Goal: Communication & Community: Participate in discussion

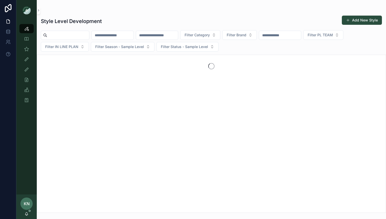
click at [24, 214] on div "KN [PERSON_NAME]" at bounding box center [26, 206] width 20 height 25
click at [27, 214] on icon "scrollable content" at bounding box center [27, 214] width 4 height 4
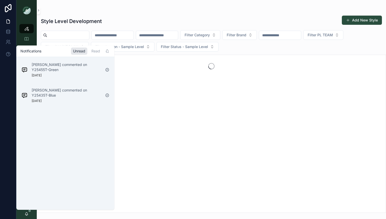
click at [64, 98] on div "[PERSON_NAME] commented on Y25435T-Blue [DATE]" at bounding box center [67, 95] width 70 height 15
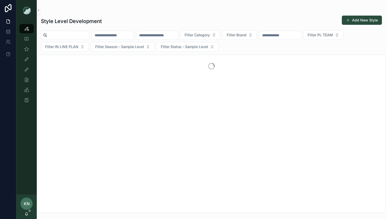
click at [29, 213] on div "KN [PERSON_NAME]" at bounding box center [26, 206] width 20 height 25
click at [26, 214] on icon "scrollable content" at bounding box center [27, 214] width 4 height 4
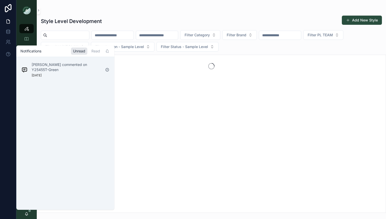
click at [64, 68] on p "[PERSON_NAME] commented on Y25455T-Green" at bounding box center [67, 67] width 70 height 10
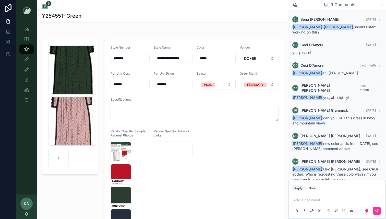
scroll to position [51, 0]
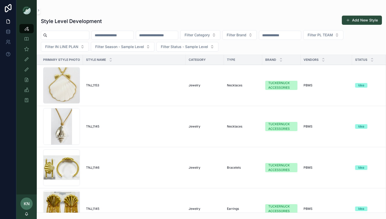
click at [74, 38] on input "scrollable content" at bounding box center [68, 35] width 42 height 7
type input "****"
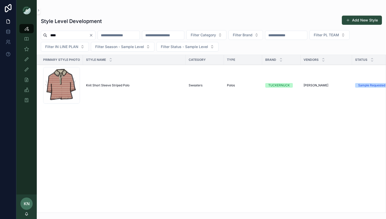
click at [61, 87] on div "Screenshot-2025-08-18-at-1.20.54-PM .png" at bounding box center [61, 85] width 37 height 37
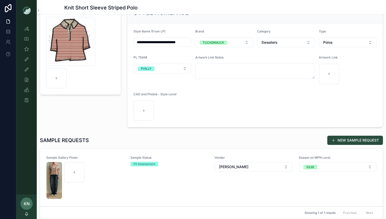
scroll to position [96, 0]
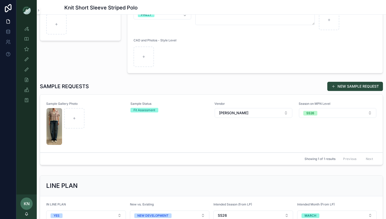
click at [121, 124] on div "scrollable content" at bounding box center [86, 126] width 78 height 37
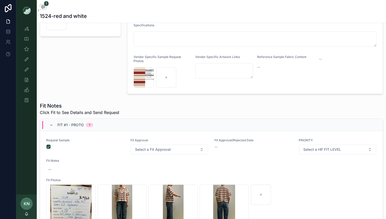
scroll to position [99, 0]
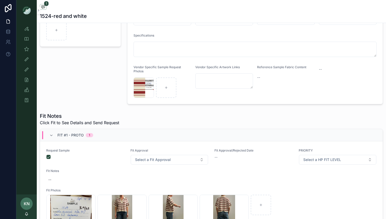
click at [204, 160] on button "Select a Fit Approval" at bounding box center [170, 160] width 78 height 10
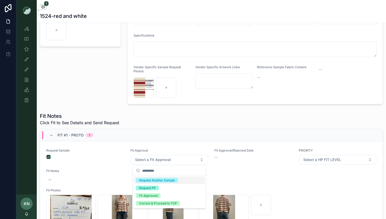
click at [166, 180] on div "Request Another Sample" at bounding box center [157, 180] width 36 height 5
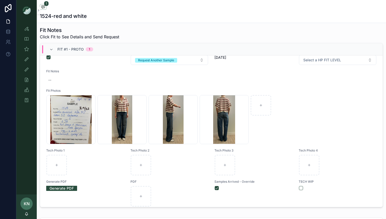
scroll to position [0, 0]
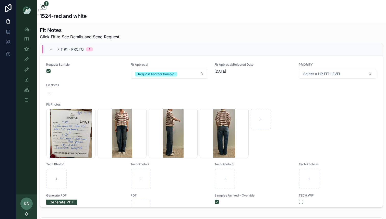
click at [204, 74] on button "Request Another Sample" at bounding box center [170, 74] width 78 height 10
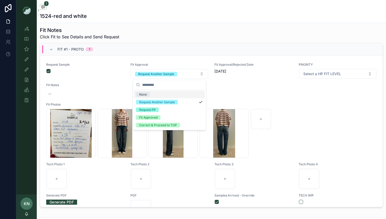
click at [168, 94] on div "None" at bounding box center [169, 95] width 71 height 8
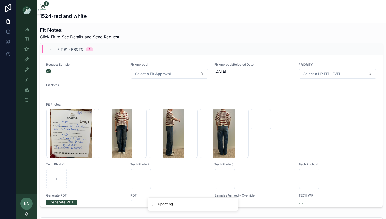
click at [172, 88] on div "Fit Notes --" at bounding box center [211, 90] width 331 height 15
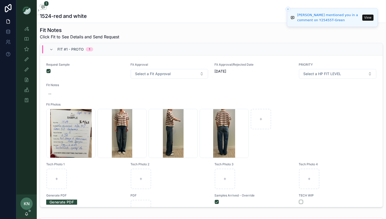
click at [338, 17] on div "Sara Goodman mentioned you in a comment on Y25455T-Green" at bounding box center [329, 18] width 64 height 10
click at [364, 18] on button "View" at bounding box center [368, 18] width 11 height 6
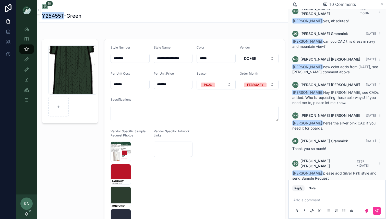
drag, startPoint x: 64, startPoint y: 16, endPoint x: 39, endPoint y: 16, distance: 25.8
click at [39, 16] on div "10 Y25455T-Green" at bounding box center [163, 11] width 249 height 23
copy h1 "Y25455T"
click at [27, 30] on icon "scrollable content" at bounding box center [26, 28] width 5 height 5
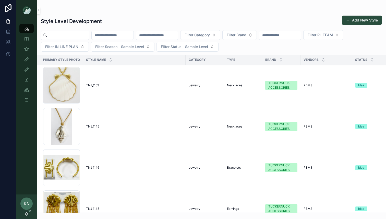
click at [107, 36] on input "scrollable content" at bounding box center [113, 35] width 42 height 7
click at [171, 36] on input "scrollable content" at bounding box center [157, 35] width 42 height 7
paste input "*******"
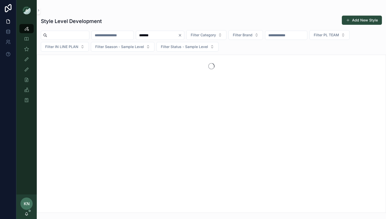
type input "*******"
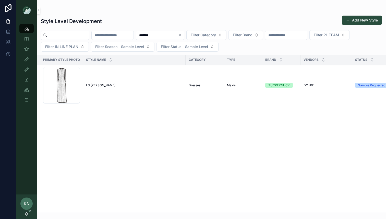
click at [65, 91] on div "Screenshot-2025-08-25-at-4.10.03-PM .png" at bounding box center [61, 85] width 37 height 37
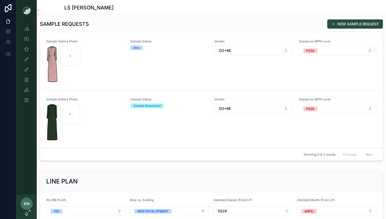
scroll to position [162, 0]
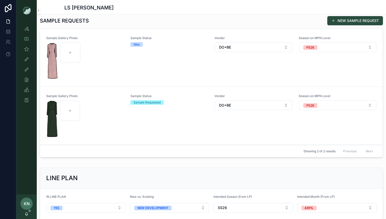
click at [107, 48] on div "scrollable content" at bounding box center [86, 60] width 78 height 37
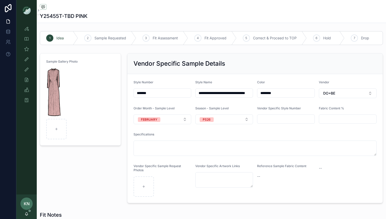
drag, startPoint x: 269, startPoint y: 94, endPoint x: 251, endPoint y: 92, distance: 18.3
click at [251, 92] on form "**********" at bounding box center [256, 138] width 256 height 129
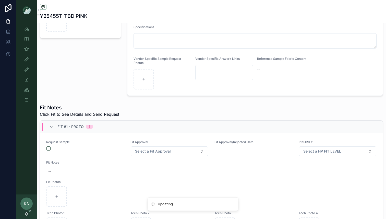
scroll to position [119, 0]
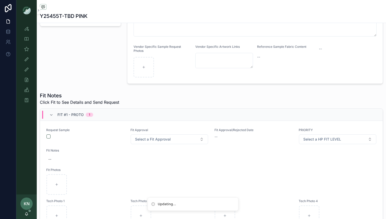
type input "**********"
click at [49, 137] on button "scrollable content" at bounding box center [49, 136] width 4 height 4
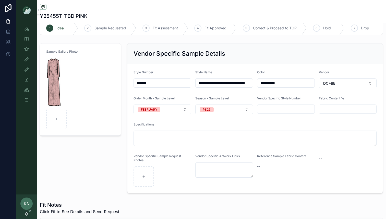
scroll to position [0, 0]
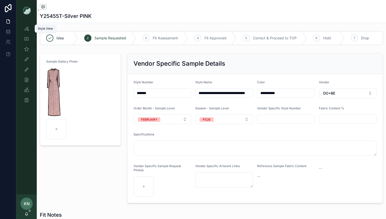
click at [26, 31] on icon "scrollable content" at bounding box center [26, 28] width 5 height 5
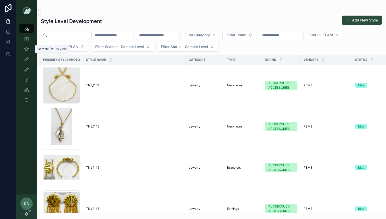
click at [29, 47] on div "Sample (MPN) View" at bounding box center [26, 49] width 8 height 8
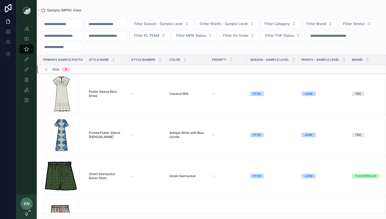
click at [28, 211] on div "KN [PERSON_NAME]" at bounding box center [26, 206] width 20 height 25
click at [26, 214] on icon "scrollable content" at bounding box center [27, 214] width 4 height 4
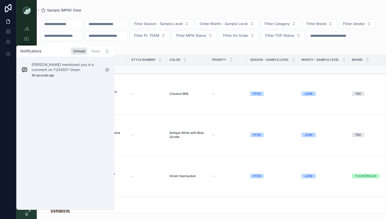
click at [82, 70] on p "Sara Goodman mentioned you in a comment on Y25455T-Green" at bounding box center [67, 67] width 70 height 10
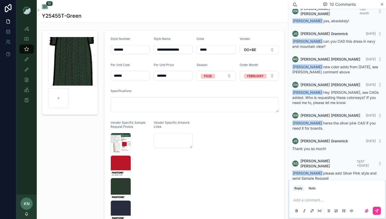
scroll to position [8, 0]
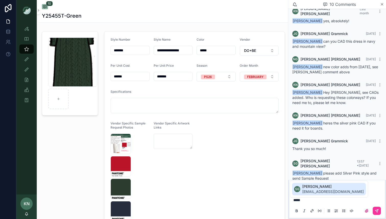
click at [315, 192] on span "sgoodman+nyap@tnuck.com" at bounding box center [334, 191] width 62 height 5
click at [380, 213] on button "scrollable content" at bounding box center [377, 211] width 8 height 8
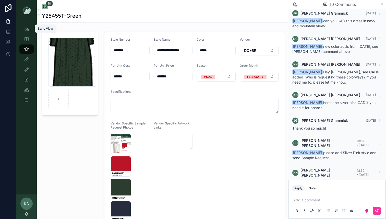
click at [28, 28] on icon "scrollable content" at bounding box center [26, 28] width 5 height 5
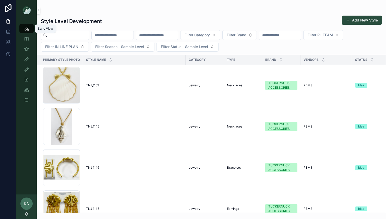
click at [26, 29] on icon "scrollable content" at bounding box center [26, 28] width 5 height 5
click at [29, 27] on icon "scrollable content" at bounding box center [26, 28] width 5 height 5
click at [104, 36] on input "scrollable content" at bounding box center [113, 35] width 42 height 7
type input "****"
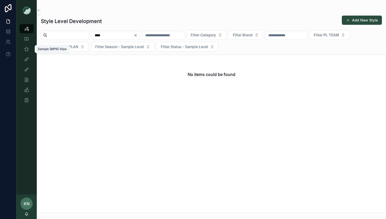
click at [28, 46] on div "Sample (MPN) View" at bounding box center [26, 49] width 8 height 8
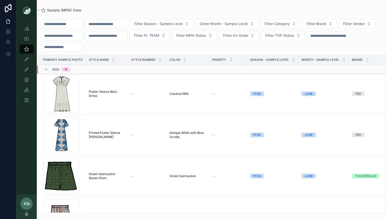
click at [55, 71] on span "Idea" at bounding box center [55, 69] width 7 height 4
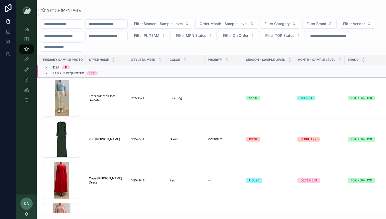
click at [95, 98] on span "Embroidered Floral Sweater" at bounding box center [107, 98] width 36 height 8
click at [144, 97] on span "Y25057T" at bounding box center [137, 98] width 13 height 4
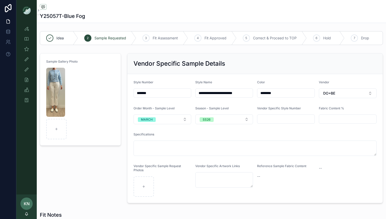
drag, startPoint x: 160, startPoint y: 94, endPoint x: 127, endPoint y: 91, distance: 33.6
click at [127, 91] on div "**********" at bounding box center [255, 128] width 262 height 154
click at [25, 30] on icon "scrollable content" at bounding box center [26, 28] width 5 height 5
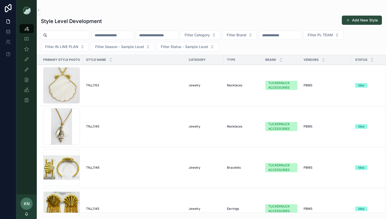
click at [161, 36] on input "scrollable content" at bounding box center [157, 35] width 42 height 7
paste input "*******"
type input "*******"
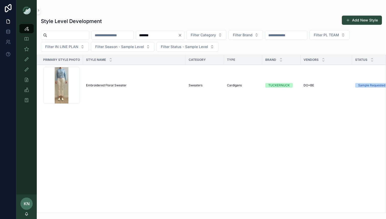
click at [111, 85] on span "Embroidered Floral Sweater" at bounding box center [106, 85] width 41 height 4
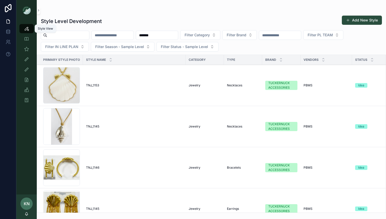
click at [25, 28] on icon "scrollable content" at bounding box center [26, 28] width 5 height 5
click at [119, 36] on input "scrollable content" at bounding box center [113, 35] width 42 height 7
click at [154, 37] on input "*******" at bounding box center [157, 35] width 42 height 7
drag, startPoint x: 161, startPoint y: 35, endPoint x: 128, endPoint y: 34, distance: 32.7
click at [128, 34] on div "******* Filter Category Filter Brand Filter PL TEAM Filter IN LINE PLAN Filter …" at bounding box center [212, 40] width 350 height 21
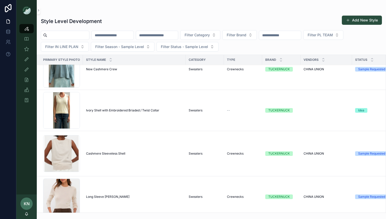
scroll to position [1309, 0]
click at [95, 155] on span "Cashmere Sleeveless Shell" at bounding box center [105, 153] width 39 height 4
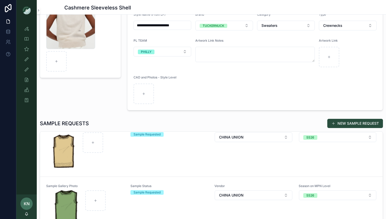
scroll to position [55, 0]
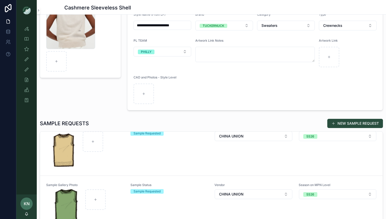
click at [130, 161] on div "Sample Gallery Photo Sample Status Sample Requested Vendor CHINA UNION Season o…" at bounding box center [211, 146] width 331 height 43
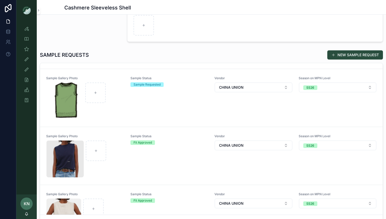
scroll to position [102, 0]
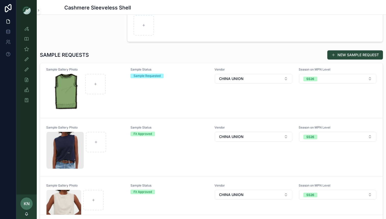
click at [134, 105] on div "Sample Status Sample Requested" at bounding box center [170, 88] width 78 height 43
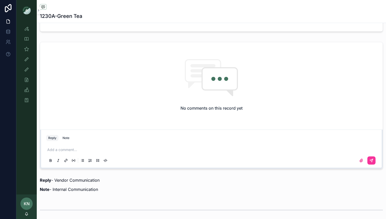
scroll to position [374, 0]
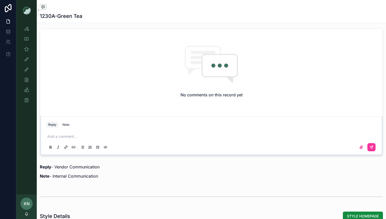
click at [107, 130] on div "Add a comment..." at bounding box center [211, 142] width 337 height 26
click at [104, 134] on div "Add a comment..." at bounding box center [211, 141] width 331 height 21
click at [102, 137] on p "scrollable content" at bounding box center [212, 136] width 331 height 5
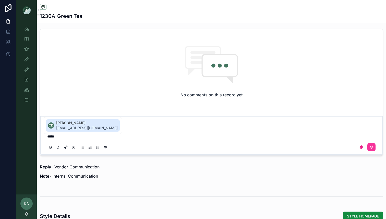
click at [74, 121] on span "[PERSON_NAME]" at bounding box center [87, 122] width 62 height 5
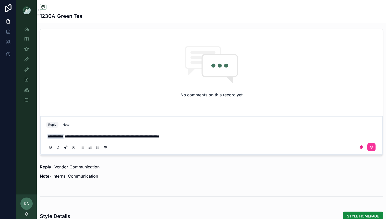
click at [371, 148] on icon "scrollable content" at bounding box center [372, 147] width 4 height 4
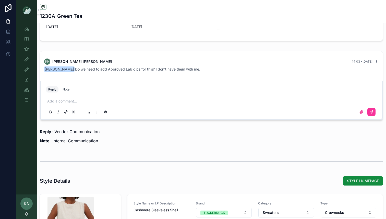
scroll to position [341, 0]
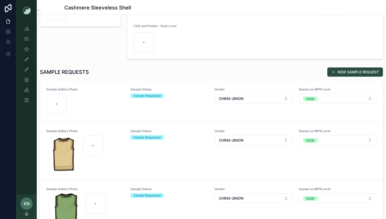
scroll to position [114, 0]
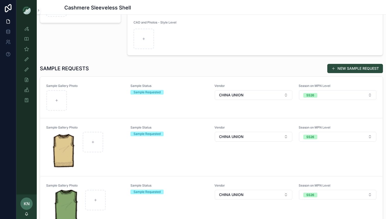
click at [84, 95] on div "scrollable content" at bounding box center [86, 100] width 78 height 20
